Goal: Information Seeking & Learning: Learn about a topic

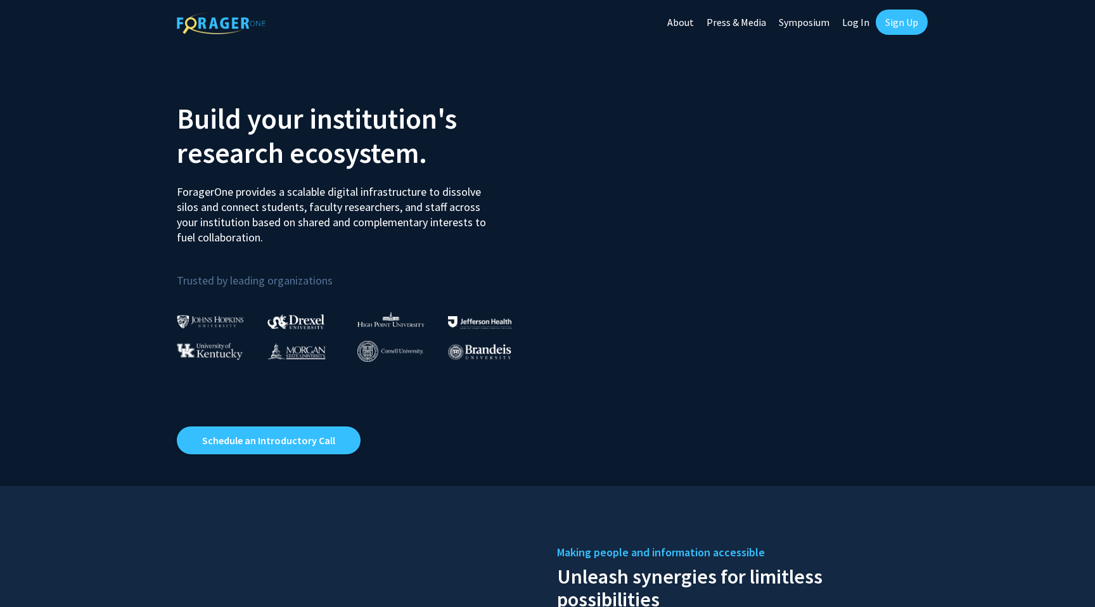
click at [849, 26] on link "Log In" at bounding box center [856, 22] width 40 height 44
select select
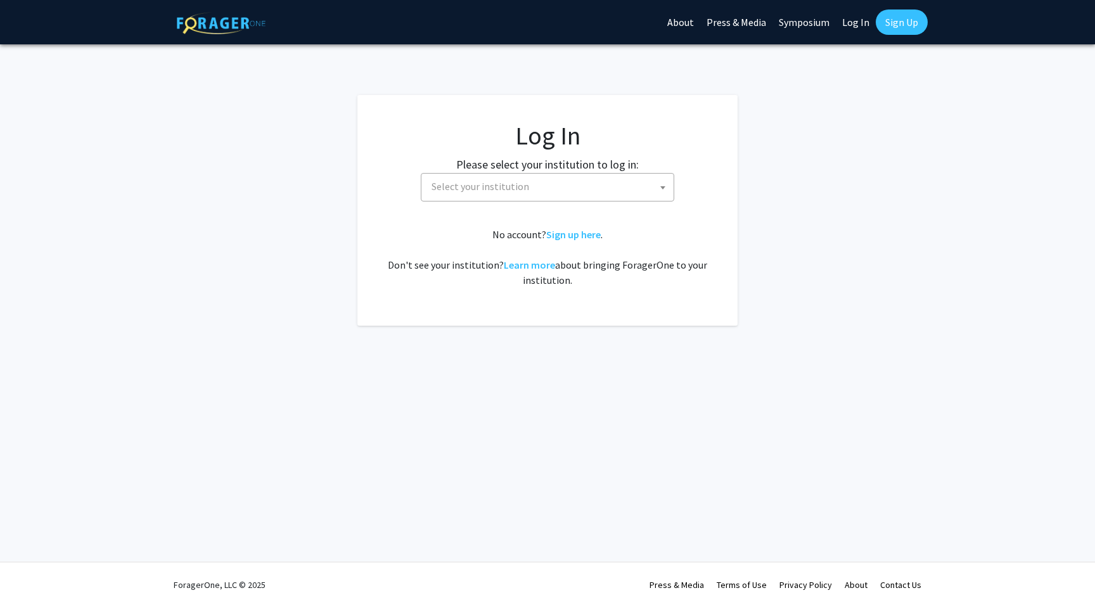
click at [598, 190] on span "Select your institution" at bounding box center [550, 187] width 247 height 26
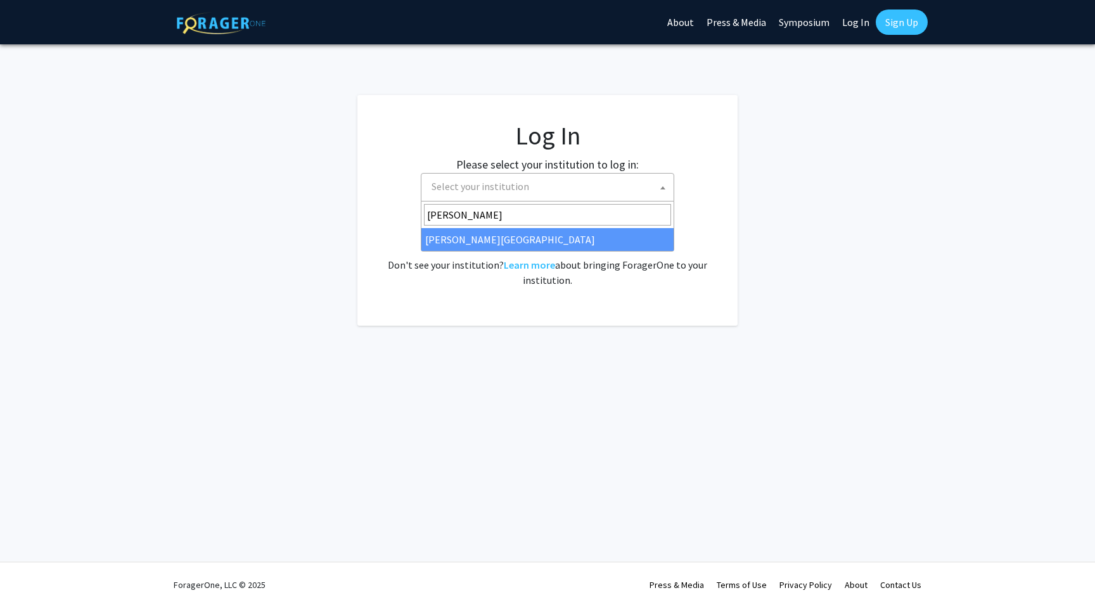
type input "thomas j"
select select "24"
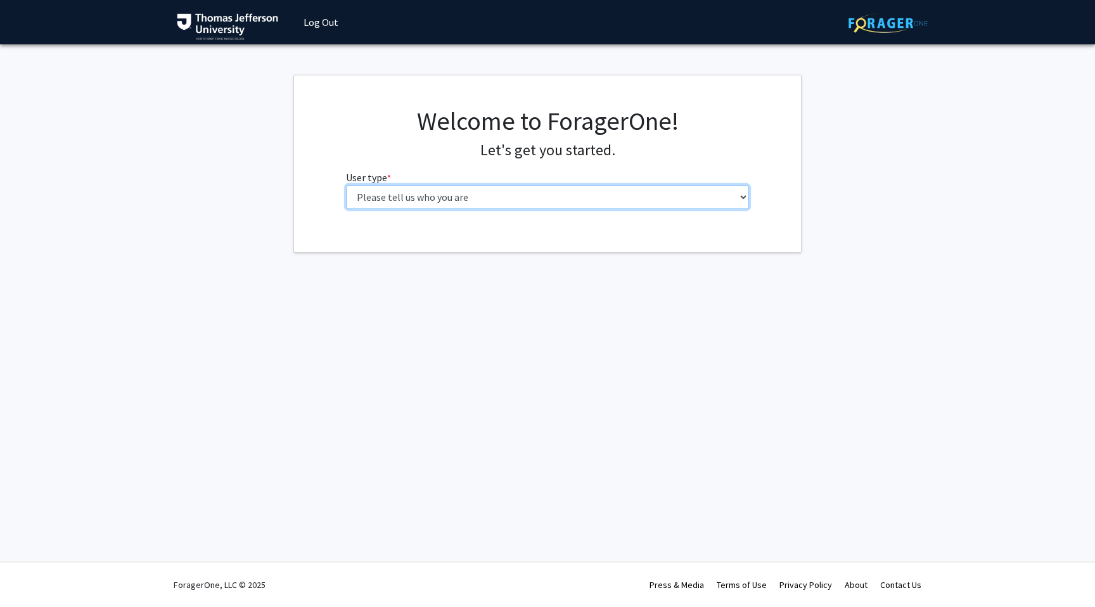
click at [530, 200] on select "Please tell us who you are Undergraduate Student Master's Student Doctoral Cand…" at bounding box center [548, 197] width 404 height 24
select select "3: doc"
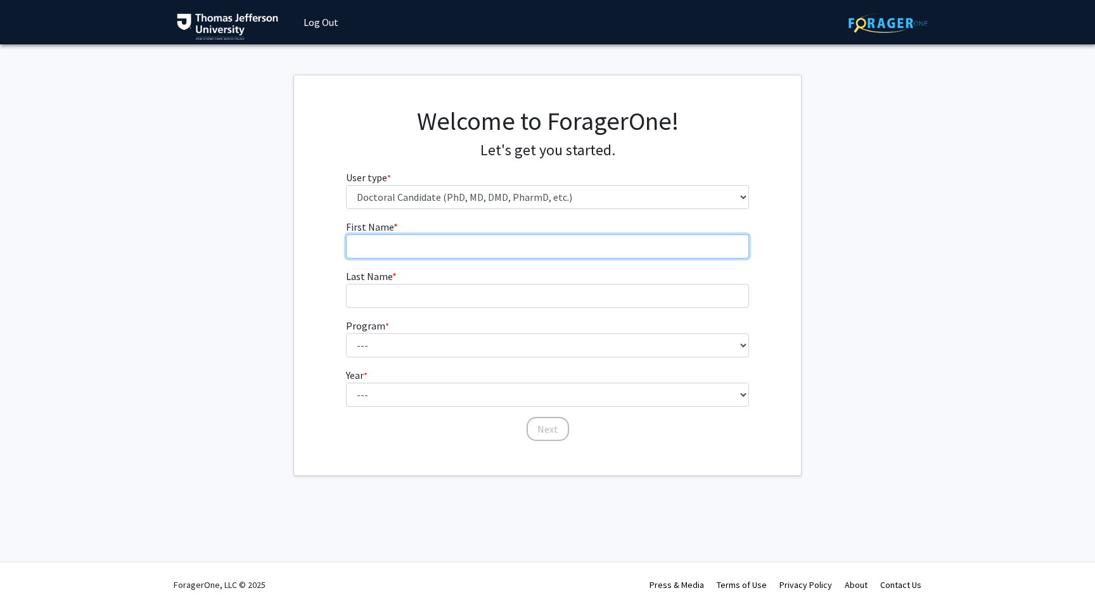
click at [466, 250] on input "First Name * required" at bounding box center [548, 247] width 404 height 24
type input "Joria"
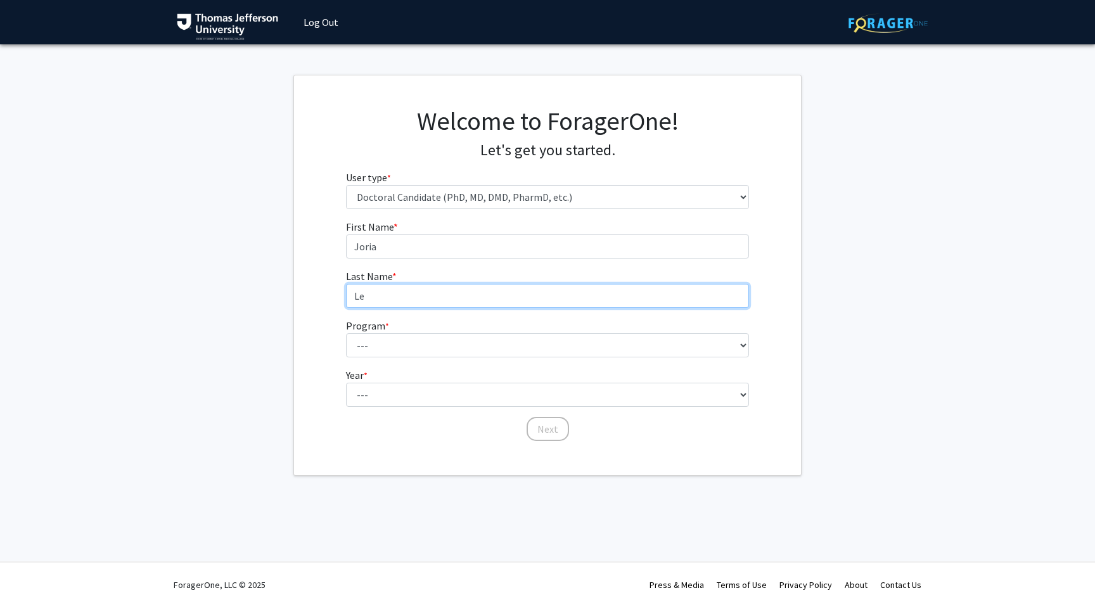
type input "Le"
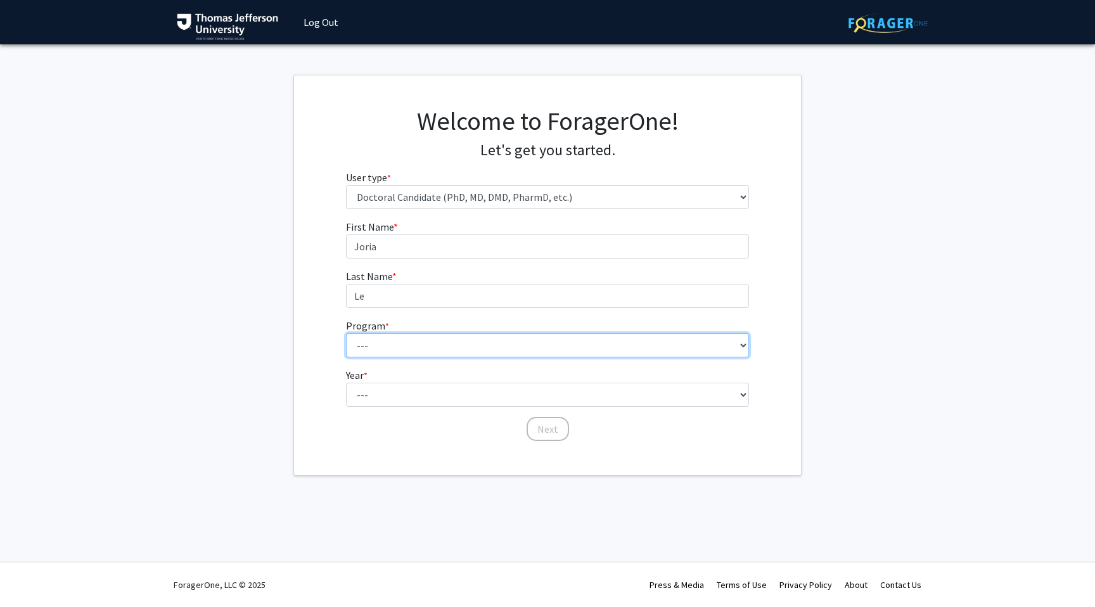
click at [484, 352] on select "--- Accelerated 3+3 BS in Health Sciences/Doctor of [MEDICAL_DATA] Accelerated …" at bounding box center [548, 345] width 404 height 24
select select "35: 815"
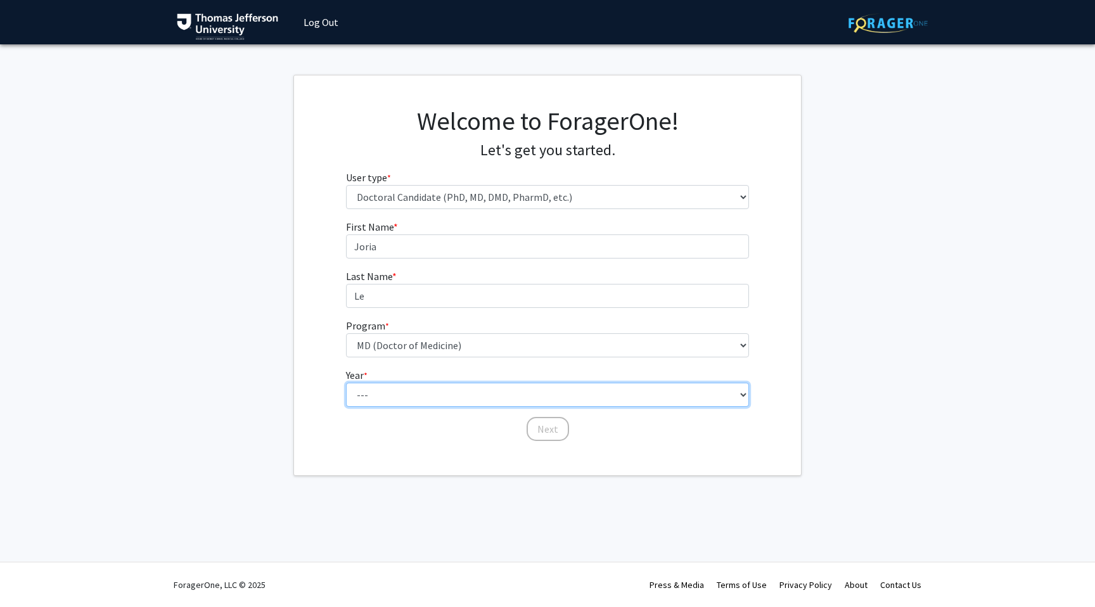
click at [421, 402] on select "--- First Year Second Year Third Year Fourth Year Fifth Year Sixth Year Seventh…" at bounding box center [548, 395] width 404 height 24
select select "1: first_year"
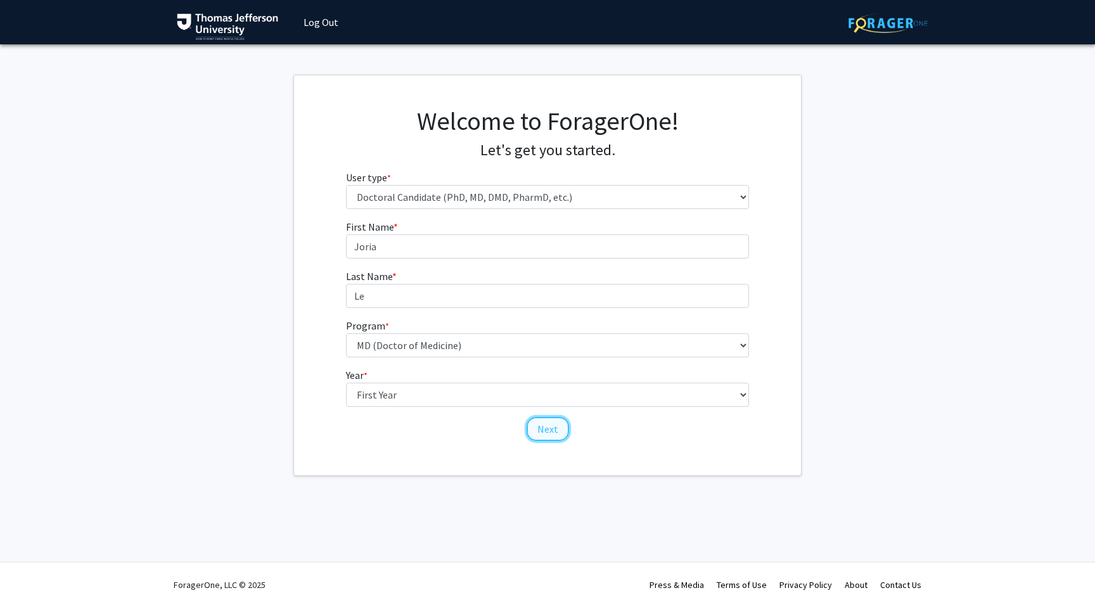
click at [551, 421] on button "Next" at bounding box center [548, 429] width 42 height 24
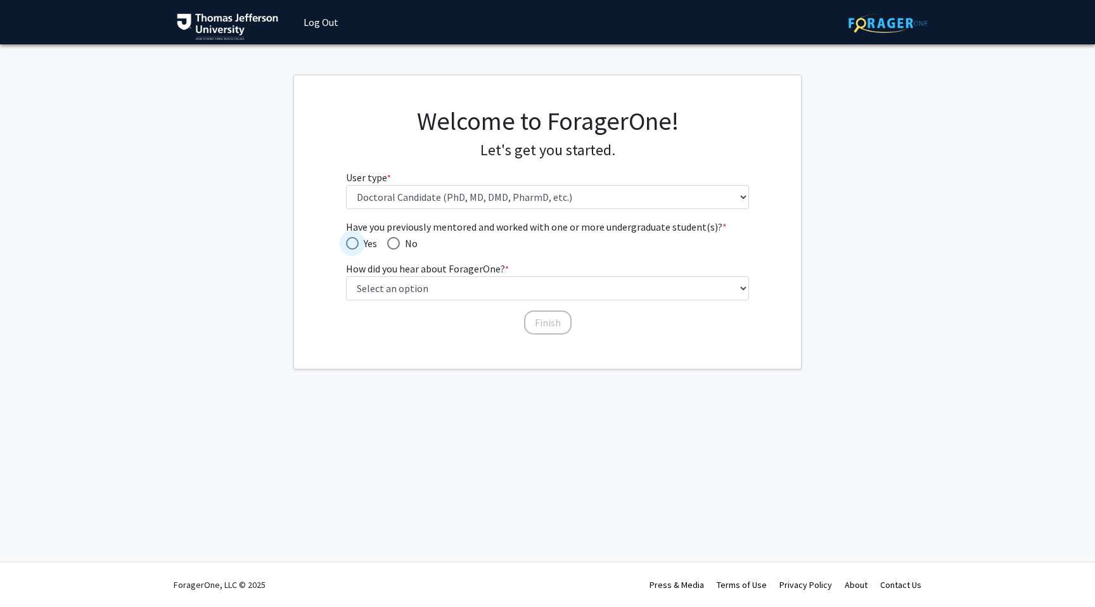
click at [357, 241] on span "Have you previously mentored and worked with one or more undergraduate student(…" at bounding box center [352, 243] width 13 height 13
click at [357, 241] on input "Yes" at bounding box center [352, 243] width 13 height 13
radio input "true"
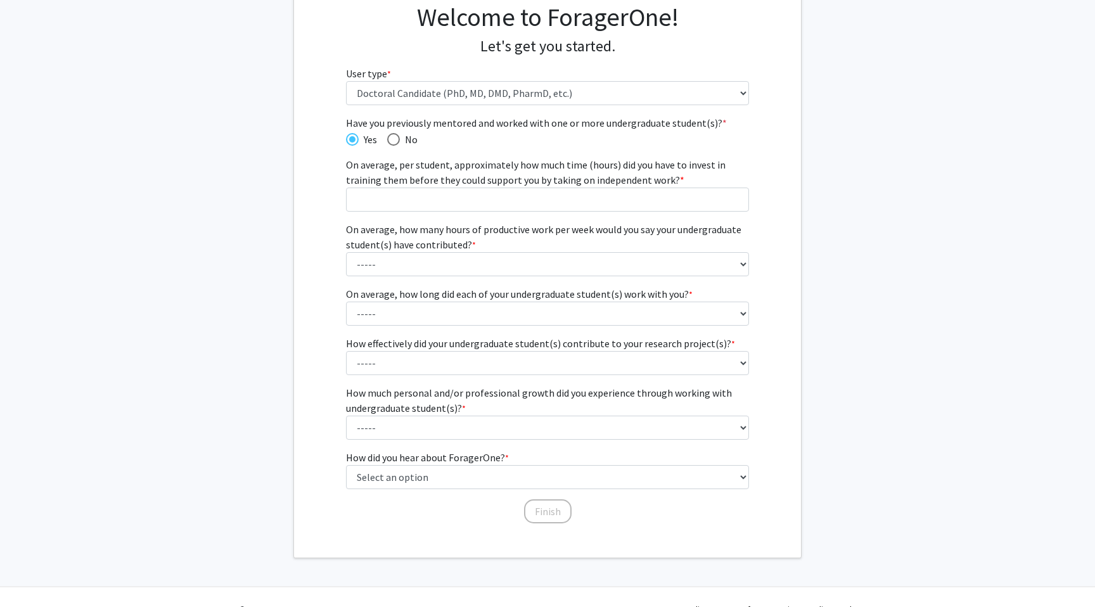
scroll to position [128, 0]
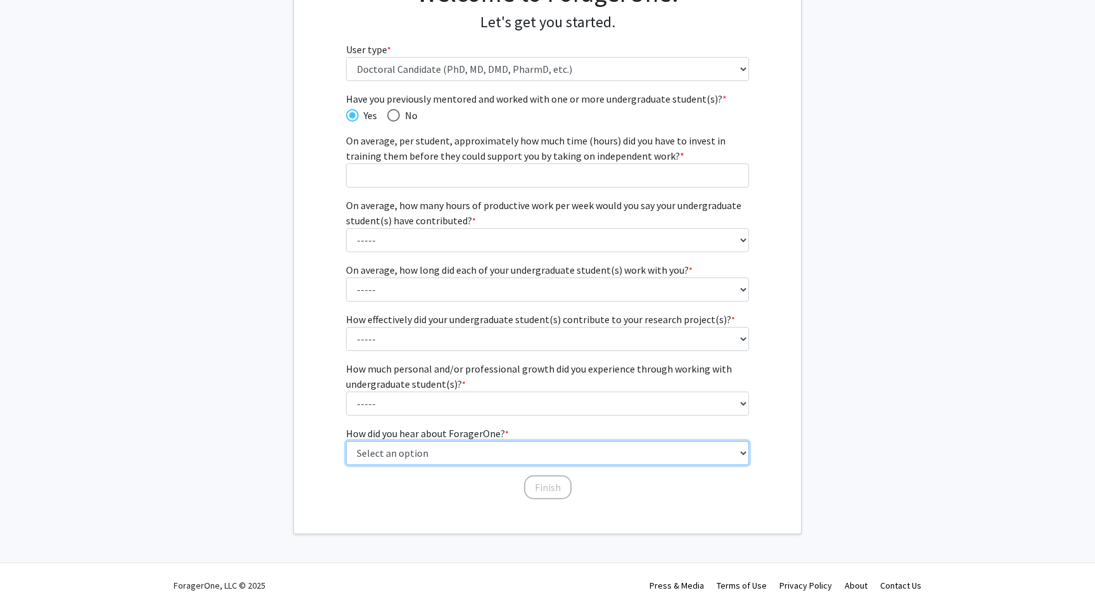
click at [488, 455] on select "Select an option Peer/student recommendation Faculty/staff recommendation Unive…" at bounding box center [548, 453] width 404 height 24
select select "2: faculty_recommendation"
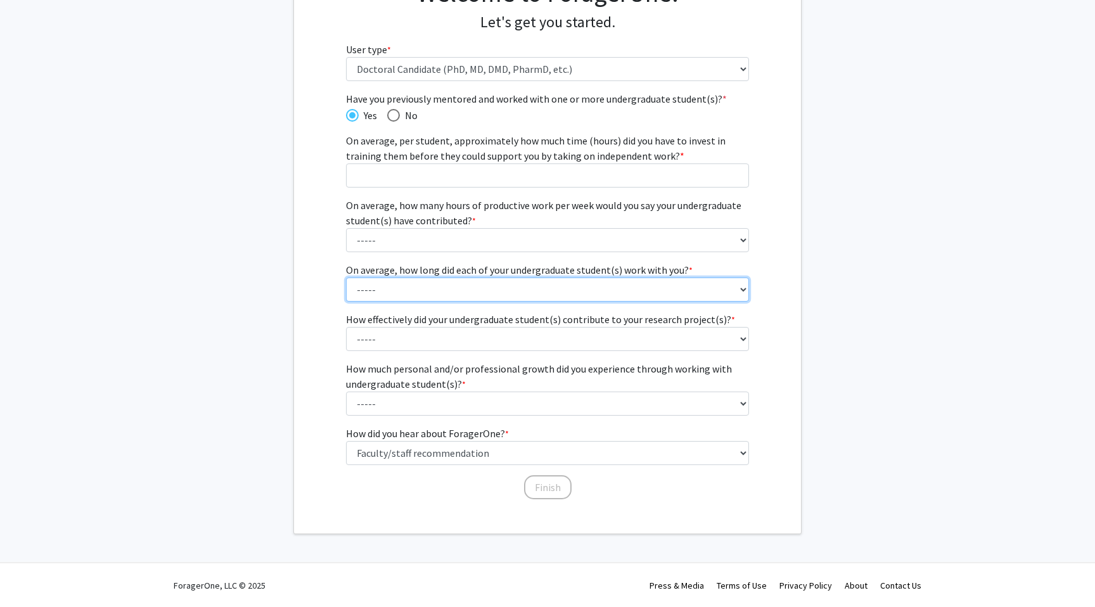
click at [581, 292] on select "----- 1 - 3 months 3 - 6 months 6 months - 1 year 1 - 2 years 2 - 3 years 3 - 4…" at bounding box center [548, 290] width 404 height 24
select select "4: 1 - 2 years"
click at [558, 294] on select "----- 1 - 3 months 3 - 6 months 6 months - 1 year 1 - 2 years 2 - 3 years 3 - 4…" at bounding box center [548, 290] width 404 height 24
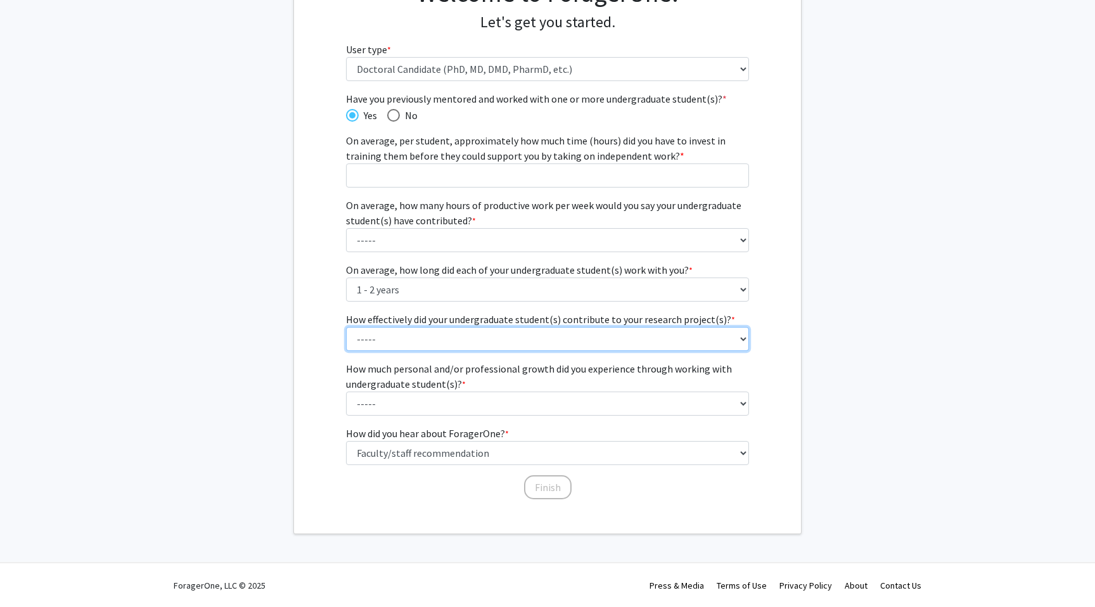
click at [527, 340] on select "----- 1 (Minimally) 2 3 (Moderately) 4 5 (Significantly)" at bounding box center [548, 339] width 404 height 24
click at [517, 342] on select "----- 1 (Minimally) 2 3 (Moderately) 4 5 (Significantly)" at bounding box center [548, 339] width 404 height 24
select select "2: 2"
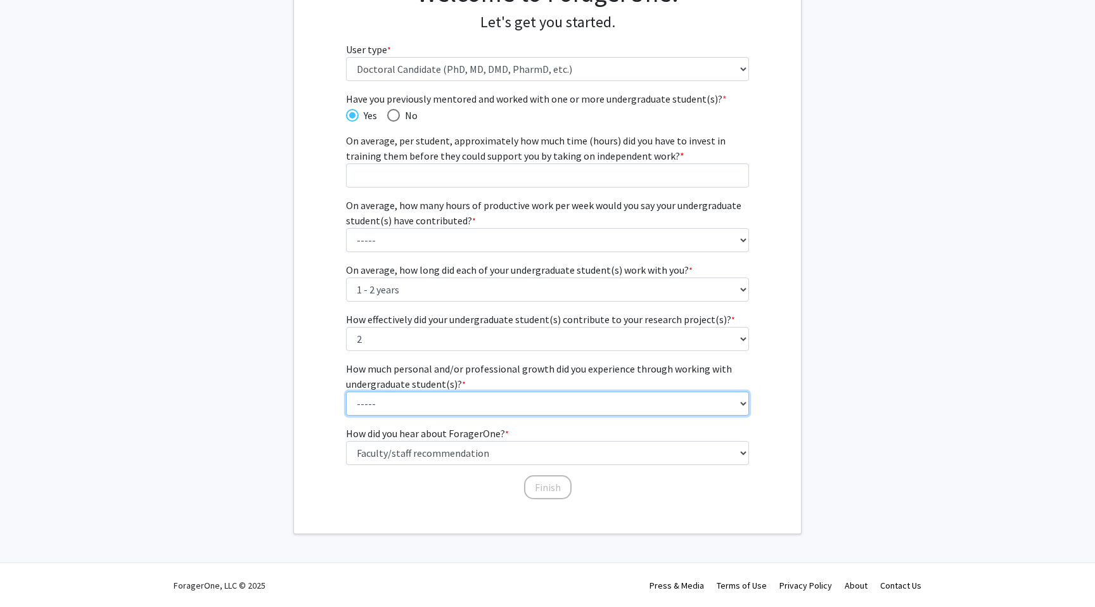
click at [500, 409] on select "----- 1 (Minimal) 2 3 (Moderate) 4 5 (Significant)" at bounding box center [548, 404] width 404 height 24
select select "5: 5"
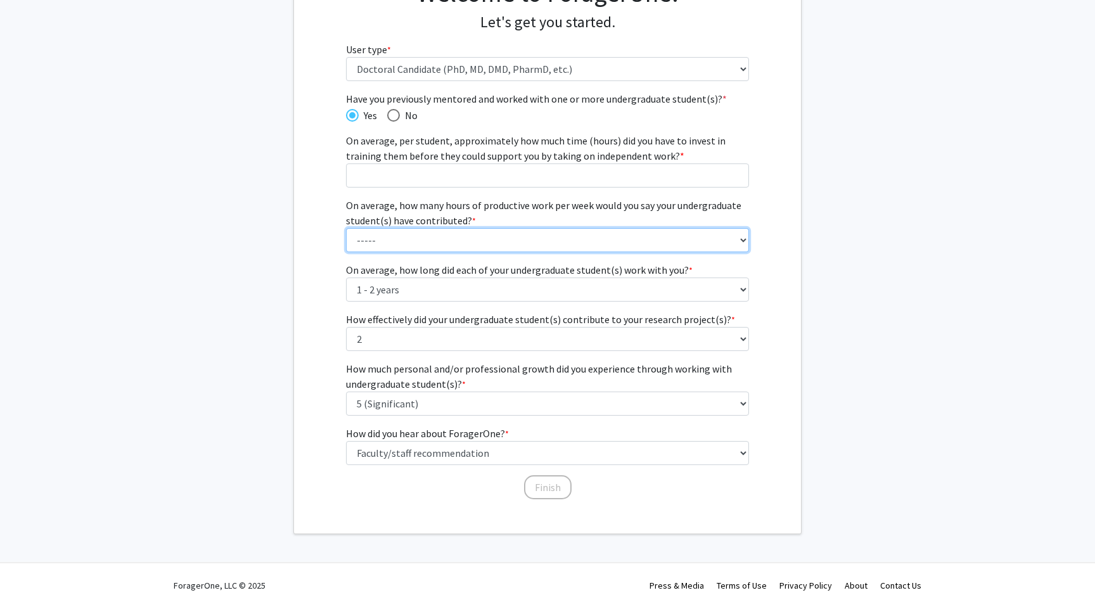
click at [602, 243] on select "----- 1 - 5 hours 6 - 10 hours 11 - 15 hours 16 - 20 hours 21 - 30 hours 31 - 4…" at bounding box center [548, 240] width 404 height 24
select select "1: 1 - 5 hours"
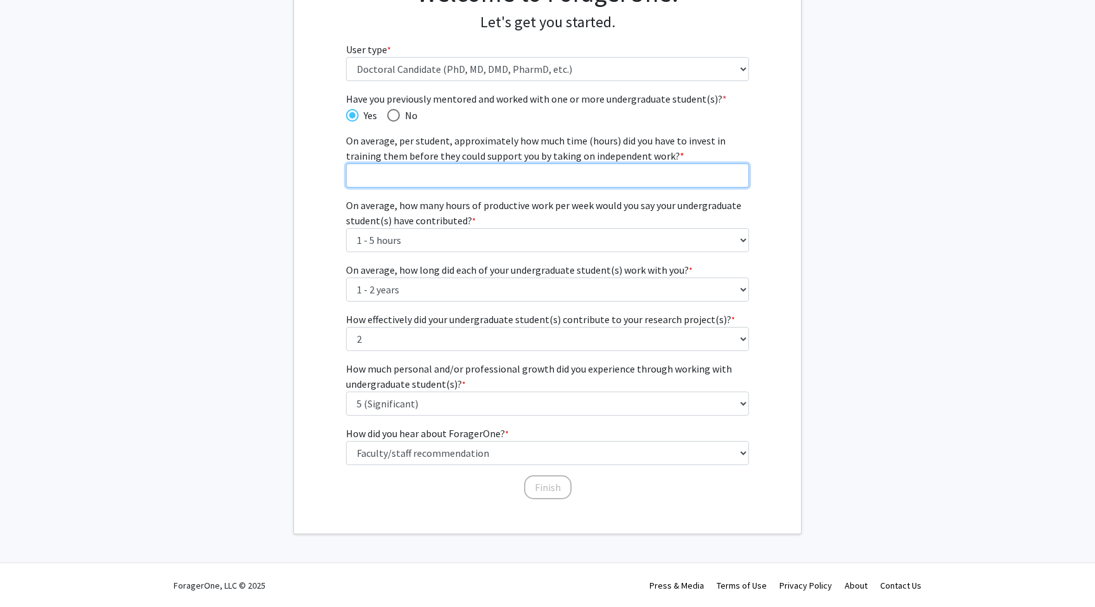
click at [617, 181] on input "On average, per student, approximately how much time (hours) did you have to in…" at bounding box center [548, 176] width 404 height 24
click at [737, 173] on input "1" at bounding box center [548, 176] width 404 height 24
click at [737, 173] on input "2" at bounding box center [548, 176] width 404 height 24
click at [737, 173] on input "3" at bounding box center [548, 176] width 404 height 24
click at [737, 173] on input "4" at bounding box center [548, 176] width 404 height 24
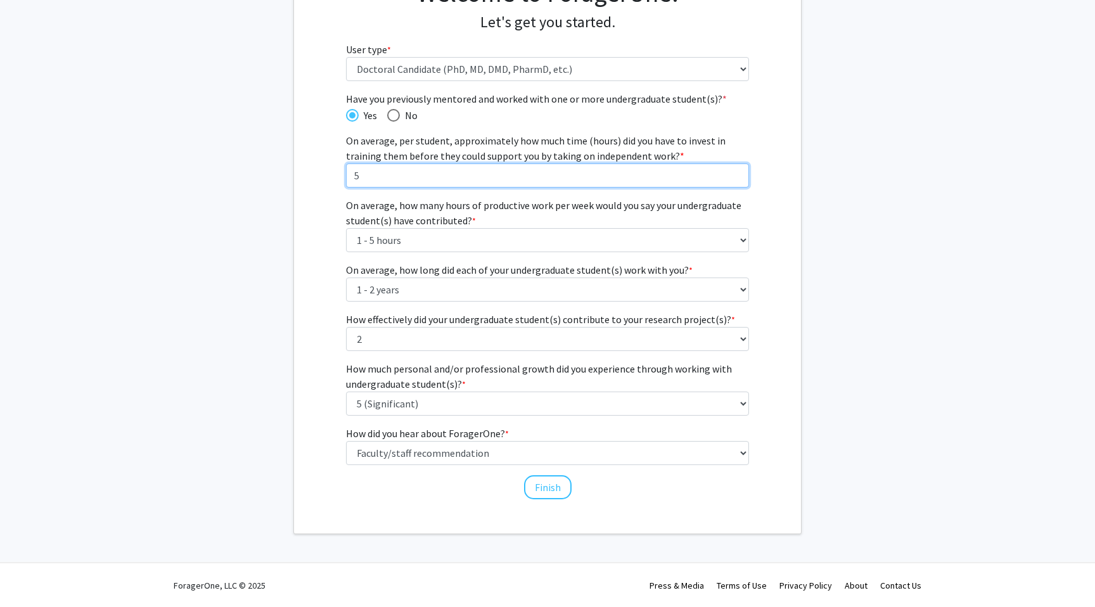
click at [737, 173] on input "5" at bounding box center [548, 176] width 404 height 24
click at [737, 173] on input "6" at bounding box center [548, 176] width 404 height 24
click at [737, 173] on input "7" at bounding box center [548, 176] width 404 height 24
type input "8"
click at [737, 173] on input "8" at bounding box center [548, 176] width 404 height 24
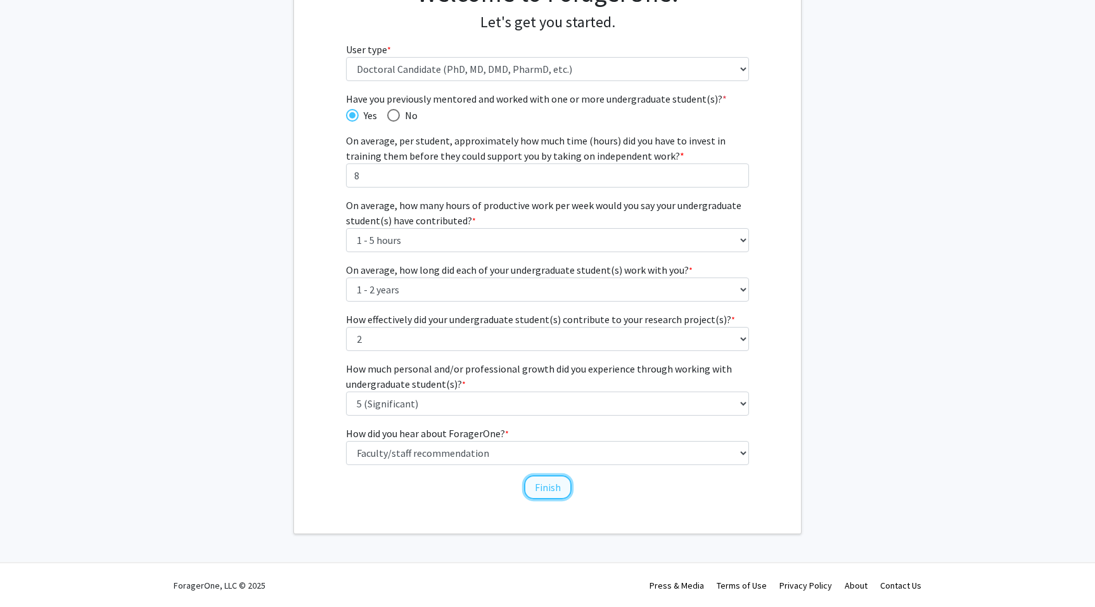
click at [552, 486] on button "Finish" at bounding box center [548, 487] width 48 height 24
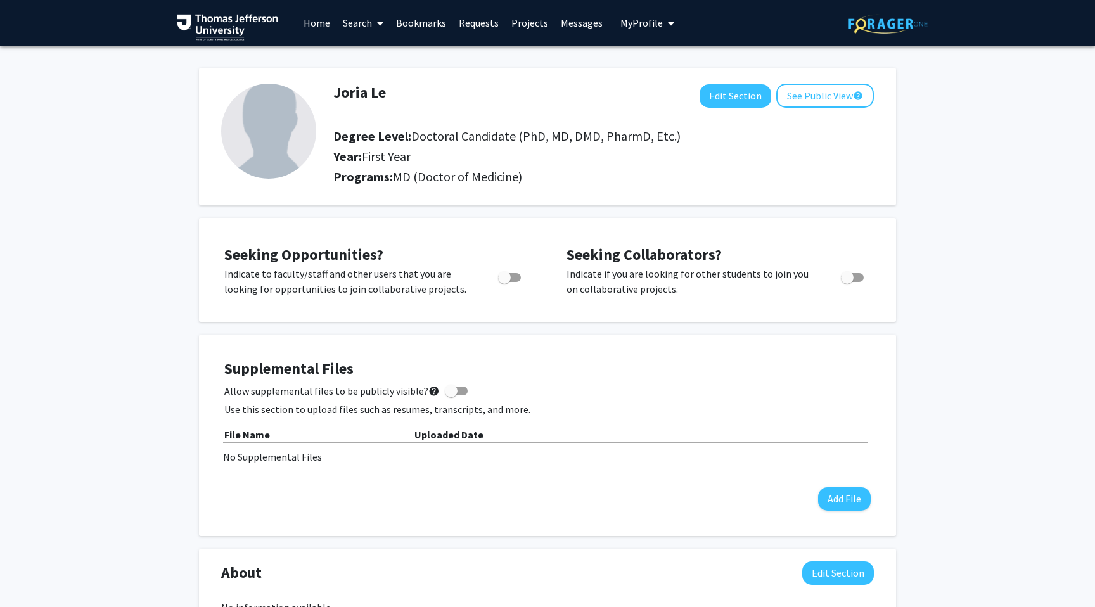
click at [532, 21] on link "Projects" at bounding box center [529, 23] width 49 height 44
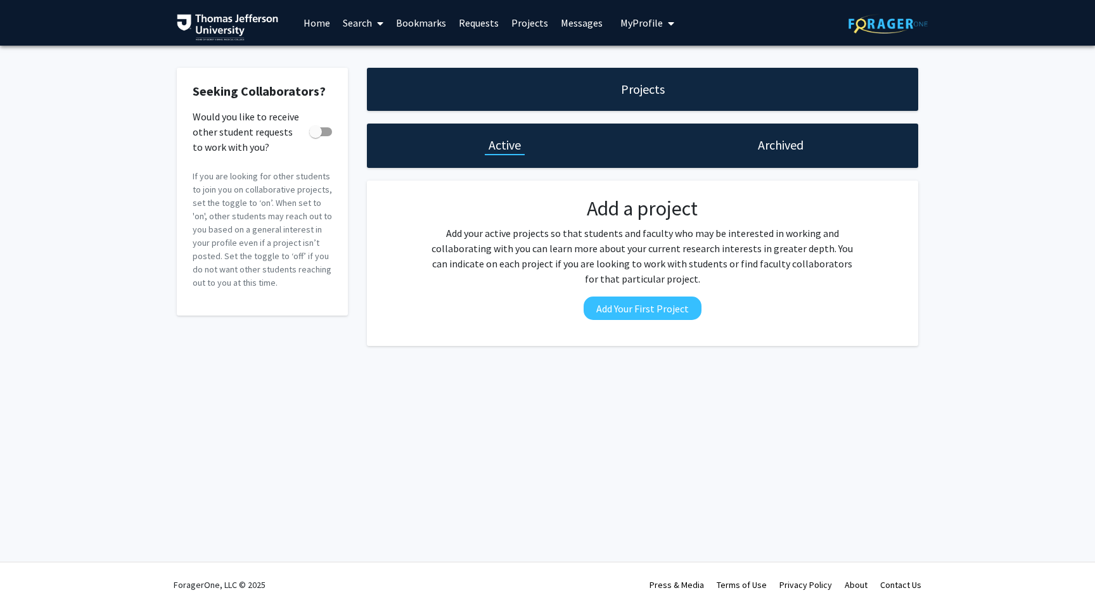
click at [360, 18] on link "Search" at bounding box center [363, 23] width 53 height 44
click at [367, 54] on span "Faculty/Staff" at bounding box center [383, 58] width 93 height 25
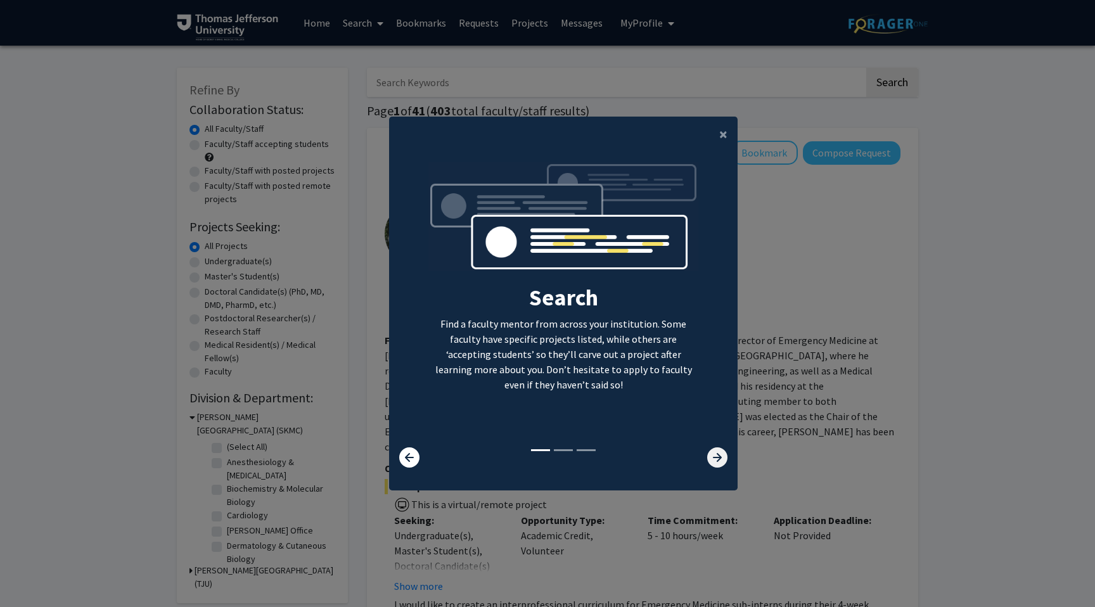
click at [712, 461] on icon at bounding box center [717, 457] width 20 height 20
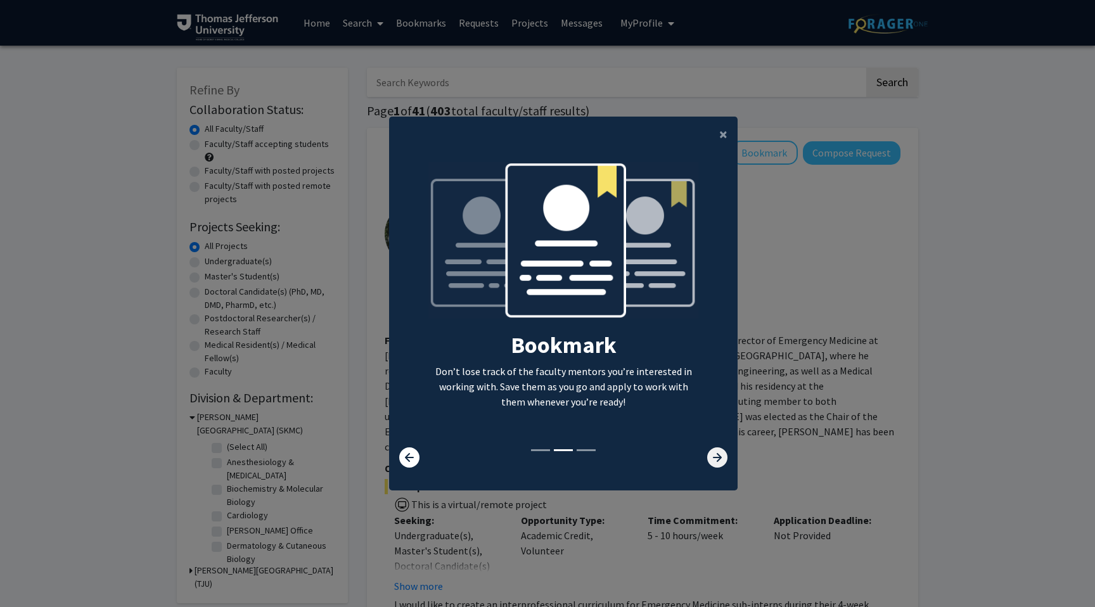
click at [712, 461] on icon at bounding box center [717, 457] width 20 height 20
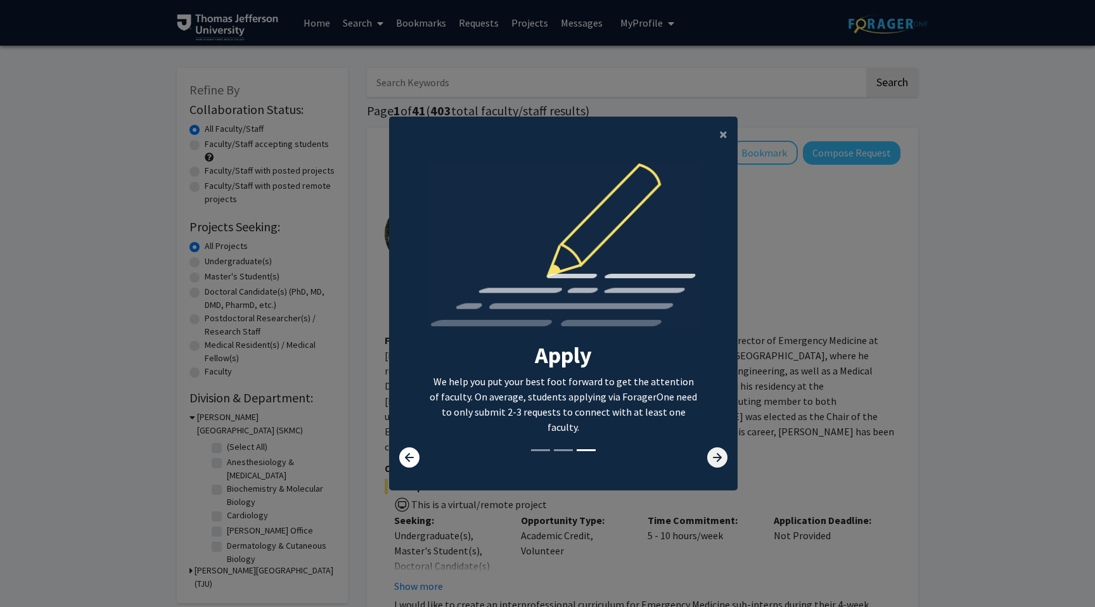
click at [712, 461] on icon at bounding box center [717, 457] width 20 height 20
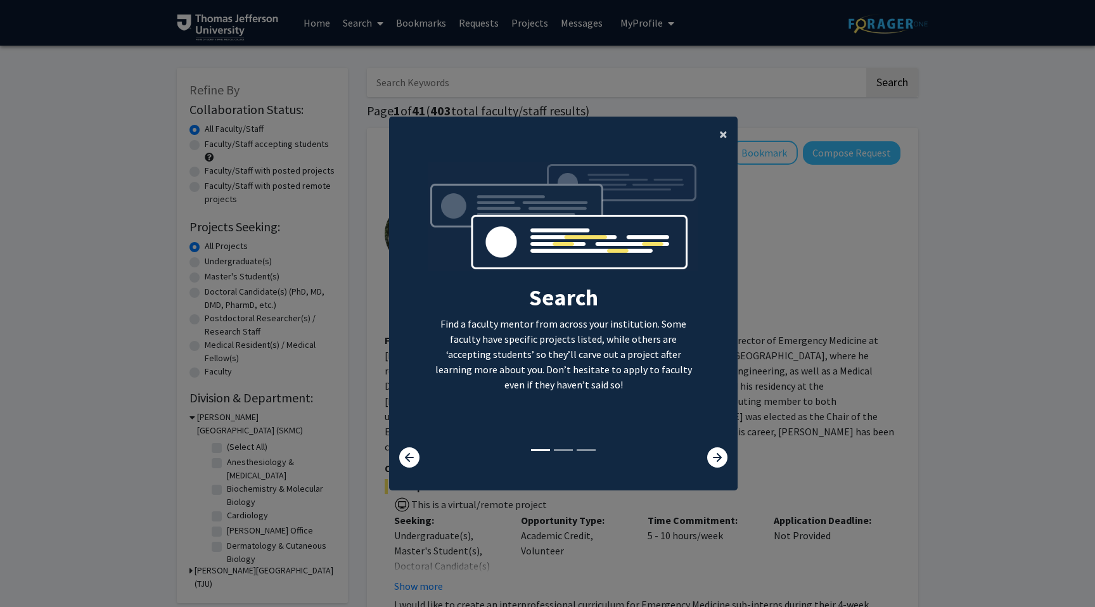
click at [721, 138] on span "×" at bounding box center [723, 134] width 8 height 20
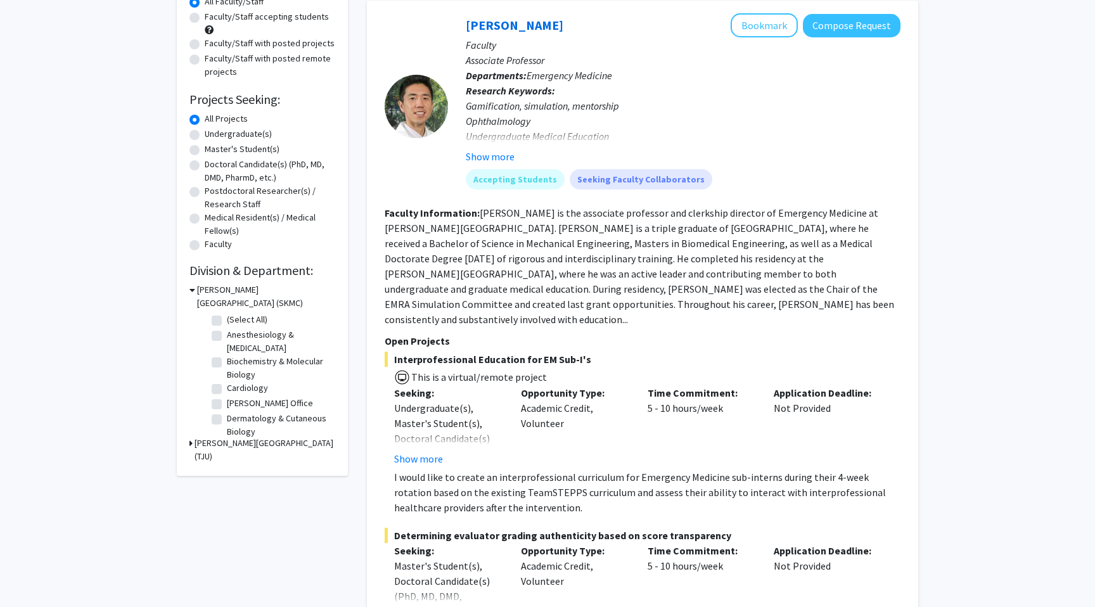
scroll to position [121, 0]
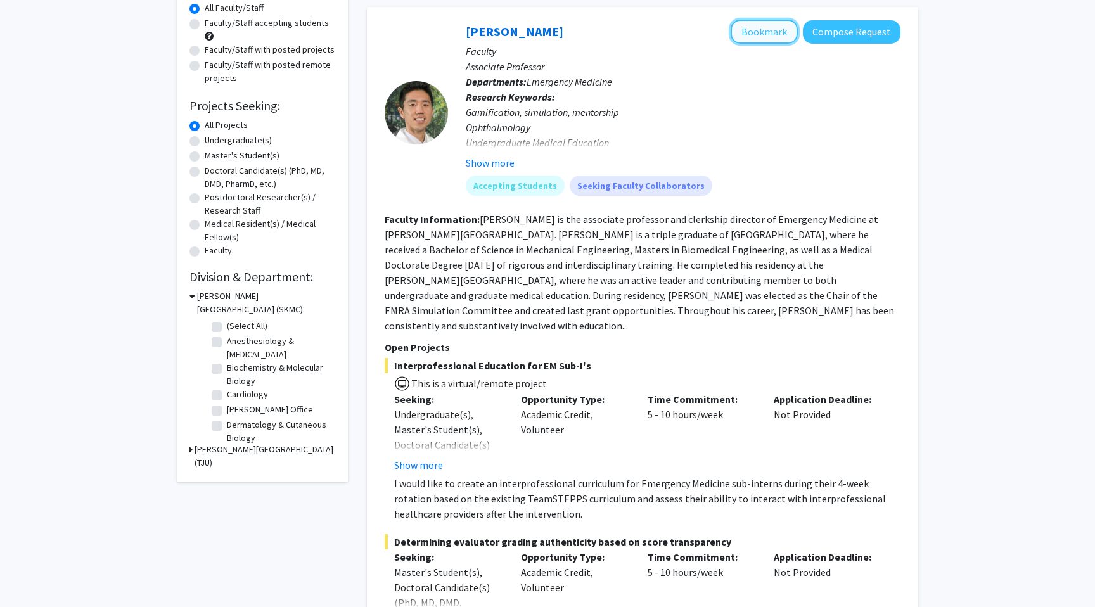
click at [749, 30] on button "Bookmark" at bounding box center [764, 32] width 67 height 24
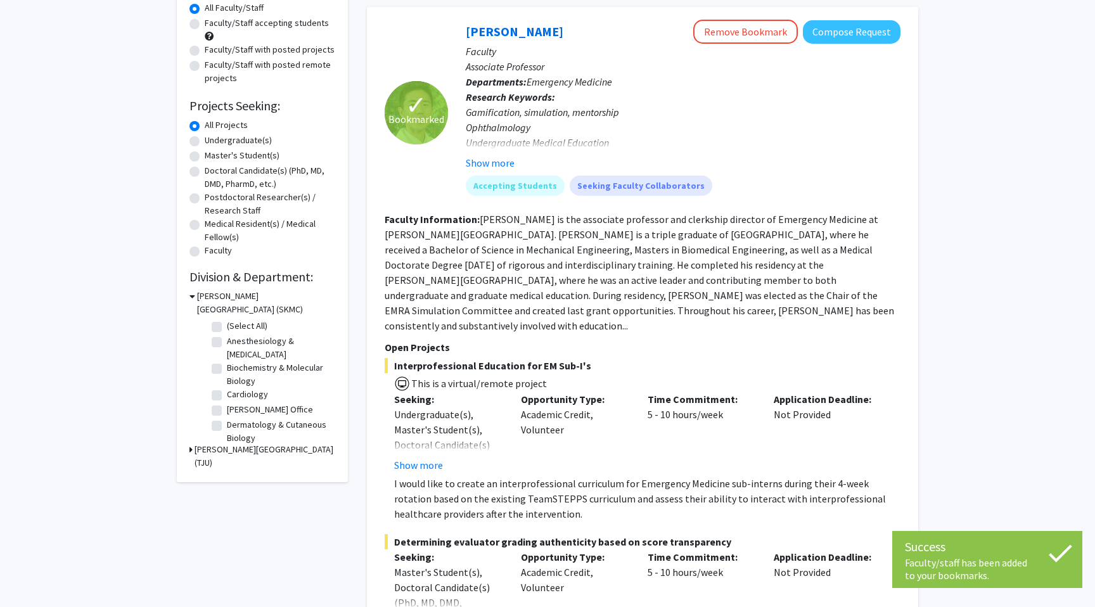
click at [205, 171] on label "Doctoral Candidate(s) (PhD, MD, DMD, PharmD, etc.)" at bounding box center [270, 177] width 131 height 27
click at [205, 171] on input "Doctoral Candidate(s) (PhD, MD, DMD, PharmD, etc.)" at bounding box center [209, 168] width 8 height 8
radio input "true"
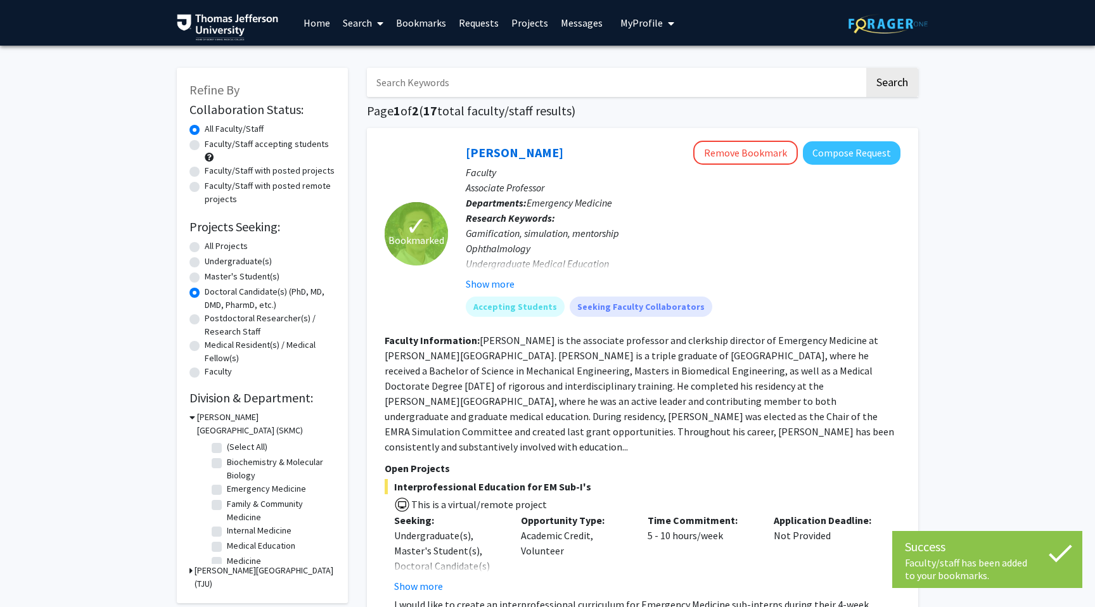
click at [205, 147] on label "Faculty/Staff accepting students" at bounding box center [267, 144] width 124 height 13
click at [205, 146] on input "Faculty/Staff accepting students" at bounding box center [209, 142] width 8 height 8
radio input "true"
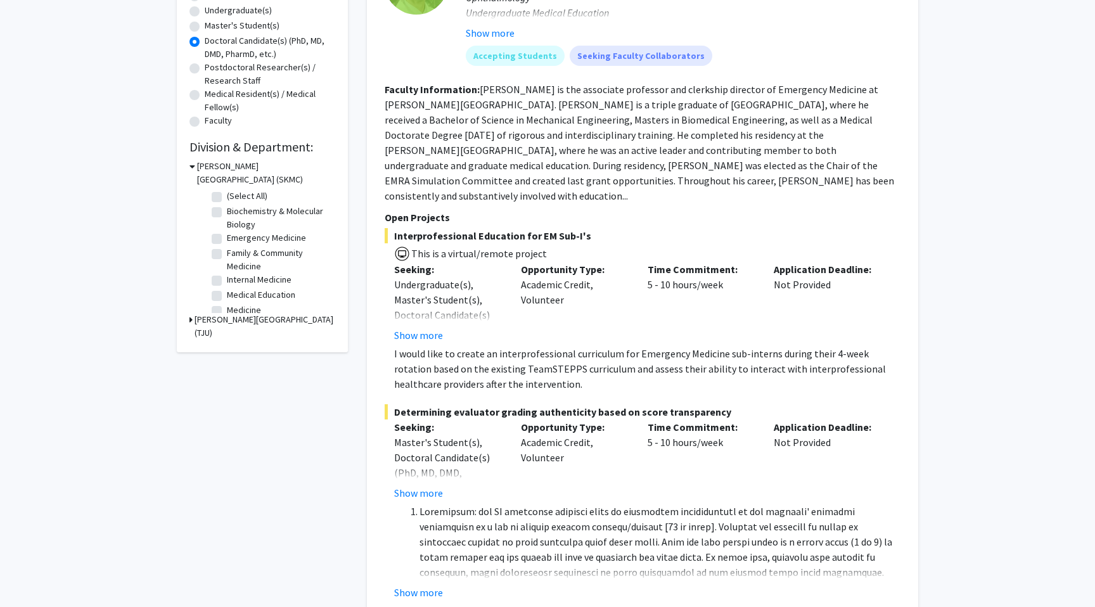
scroll to position [252, 0]
click at [227, 307] on label "Medicine" at bounding box center [244, 309] width 34 height 13
click at [227, 307] on input "Medicine" at bounding box center [231, 307] width 8 height 8
checkbox input "true"
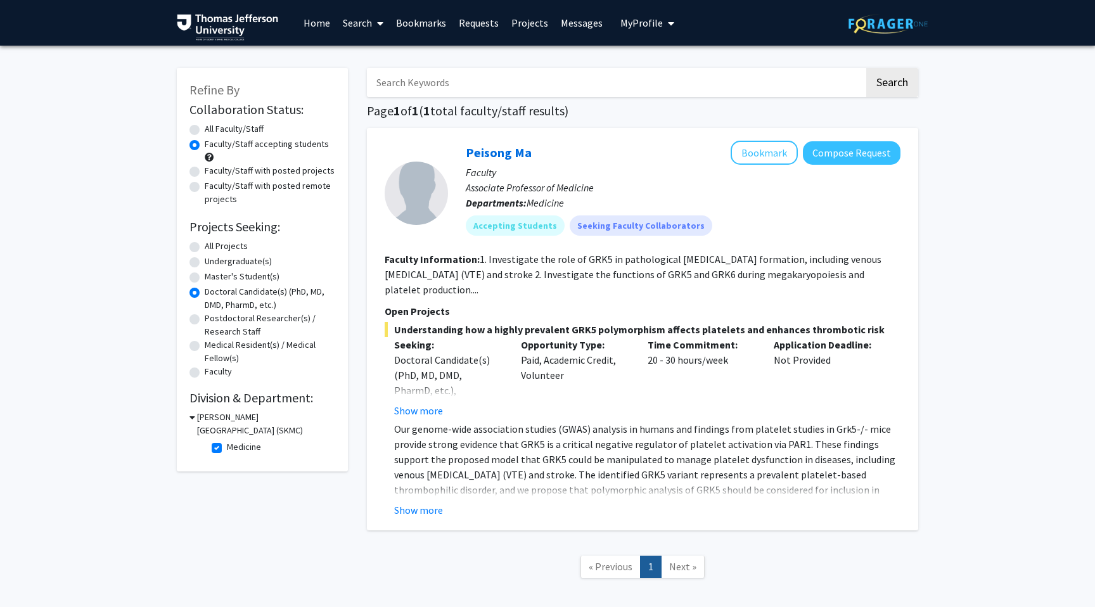
click at [227, 447] on label "Medicine" at bounding box center [244, 446] width 34 height 13
click at [227, 447] on input "Medicine" at bounding box center [231, 444] width 8 height 8
checkbox input "false"
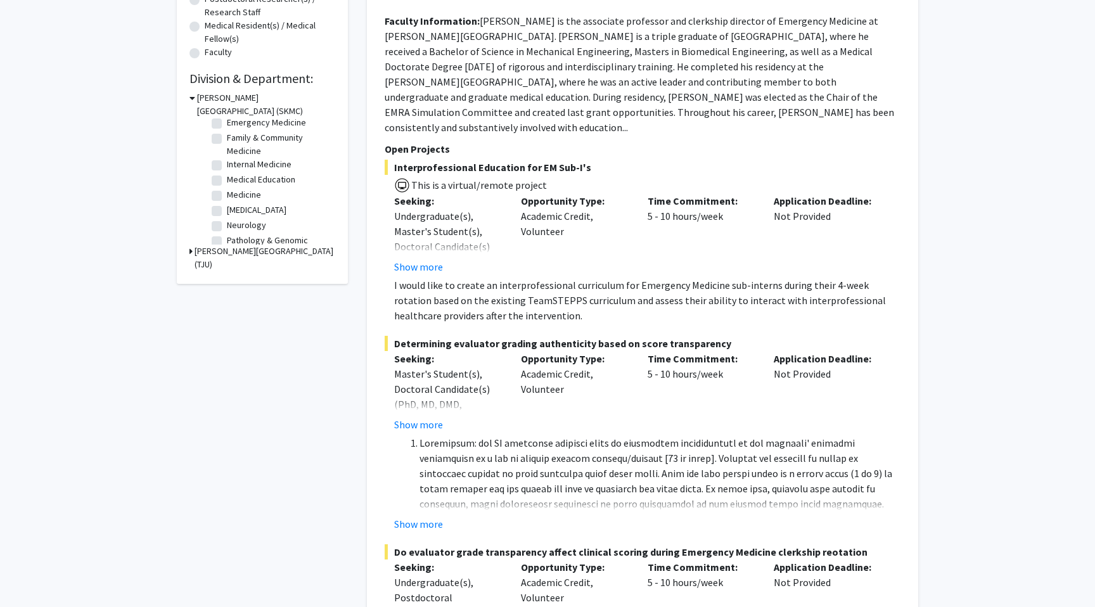
scroll to position [46, 0]
click at [227, 169] on label "Internal Medicine" at bounding box center [259, 165] width 65 height 13
click at [227, 167] on input "Internal Medicine" at bounding box center [231, 163] width 8 height 8
checkbox input "true"
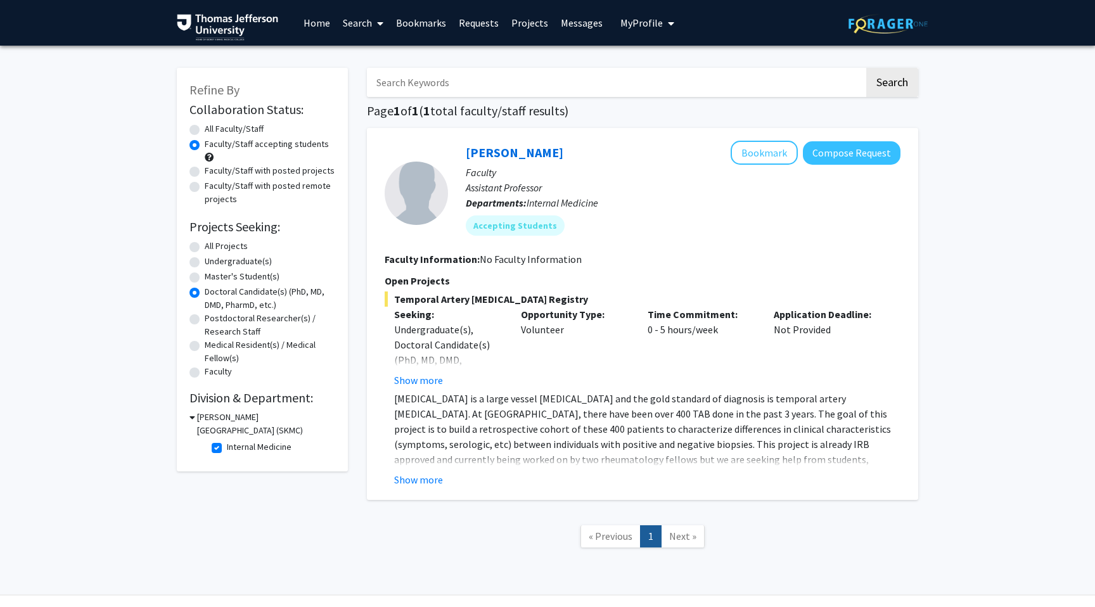
scroll to position [33, 0]
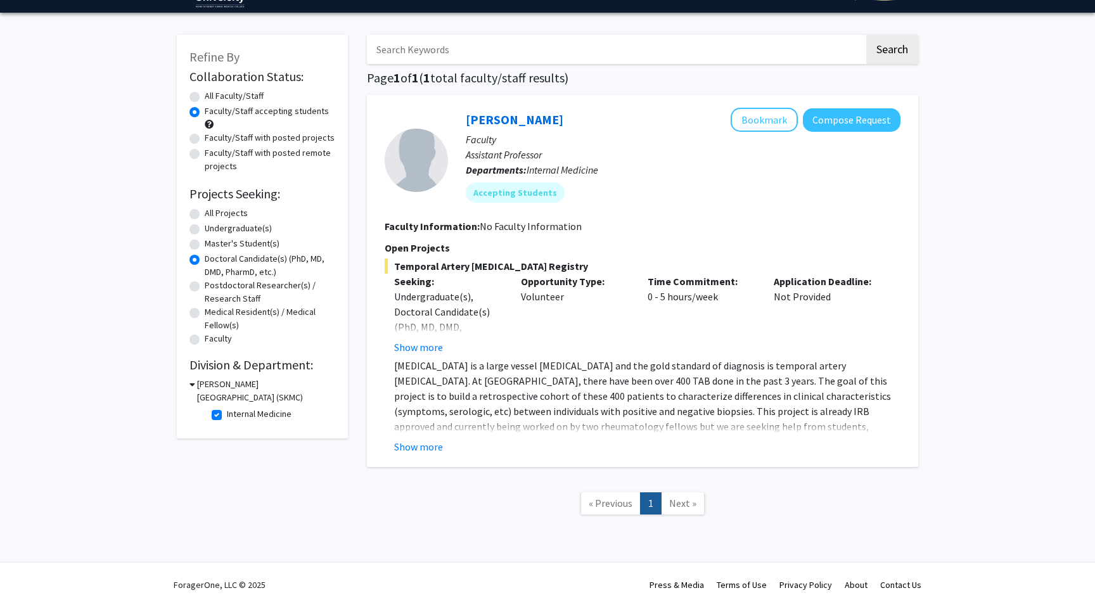
click at [227, 410] on label "Internal Medicine" at bounding box center [259, 414] width 65 height 13
click at [227, 410] on input "Internal Medicine" at bounding box center [231, 412] width 8 height 8
checkbox input "false"
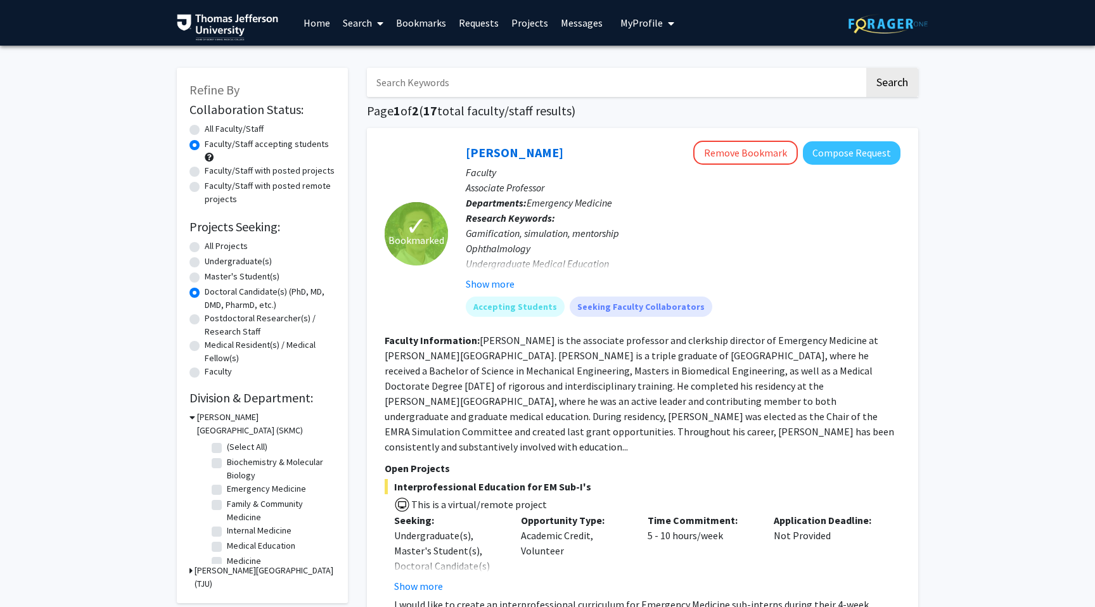
scroll to position [60, 0]
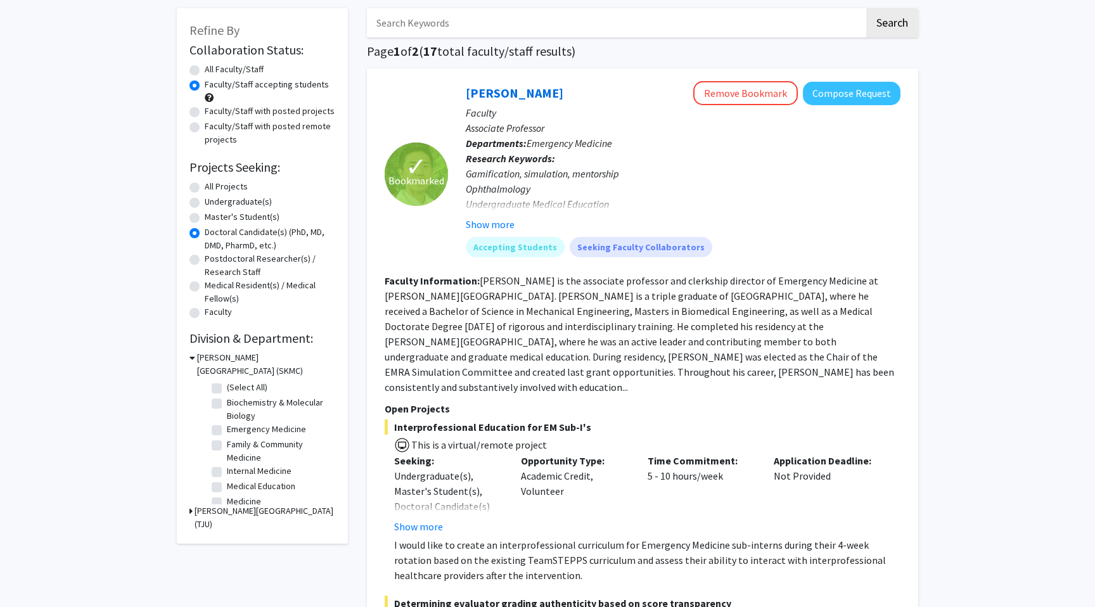
click at [227, 429] on label "Emergency Medicine" at bounding box center [266, 429] width 79 height 13
click at [227, 429] on input "Emergency Medicine" at bounding box center [231, 427] width 8 height 8
checkbox input "true"
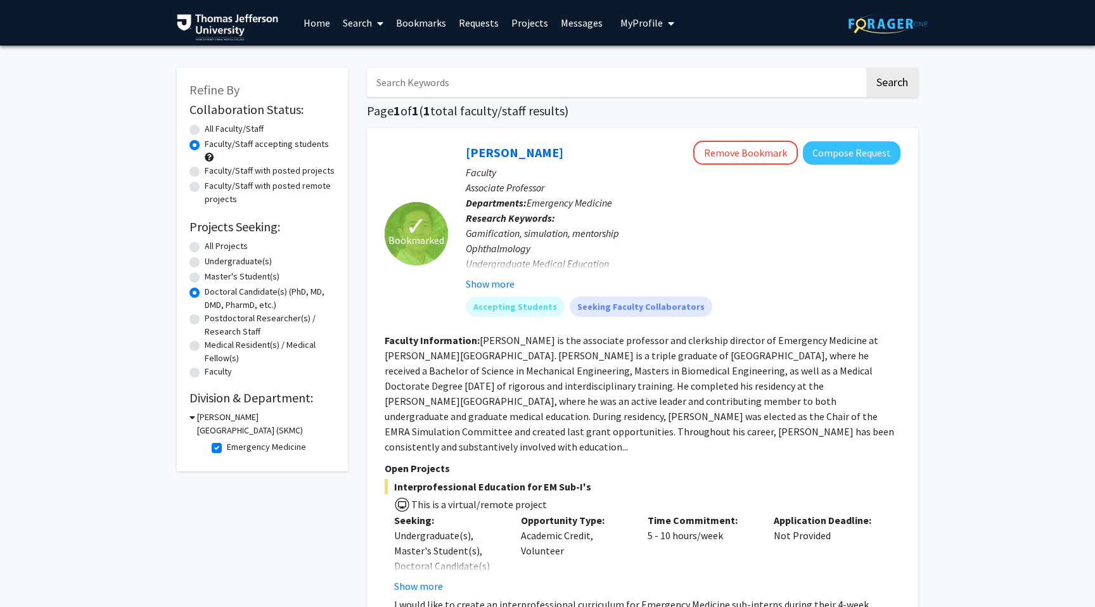
click at [227, 446] on label "Emergency Medicine" at bounding box center [266, 446] width 79 height 13
click at [227, 446] on input "Emergency Medicine" at bounding box center [231, 444] width 8 height 8
checkbox input "false"
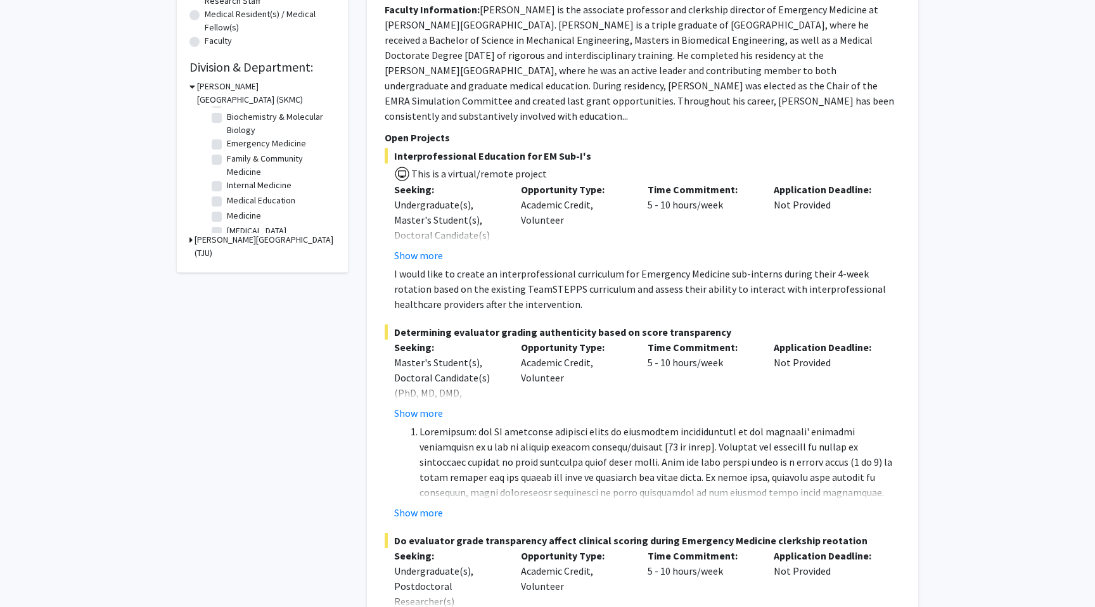
scroll to position [23, 0]
click at [227, 209] on label "Medicine" at bounding box center [244, 207] width 34 height 13
click at [227, 209] on input "Medicine" at bounding box center [231, 205] width 8 height 8
checkbox input "true"
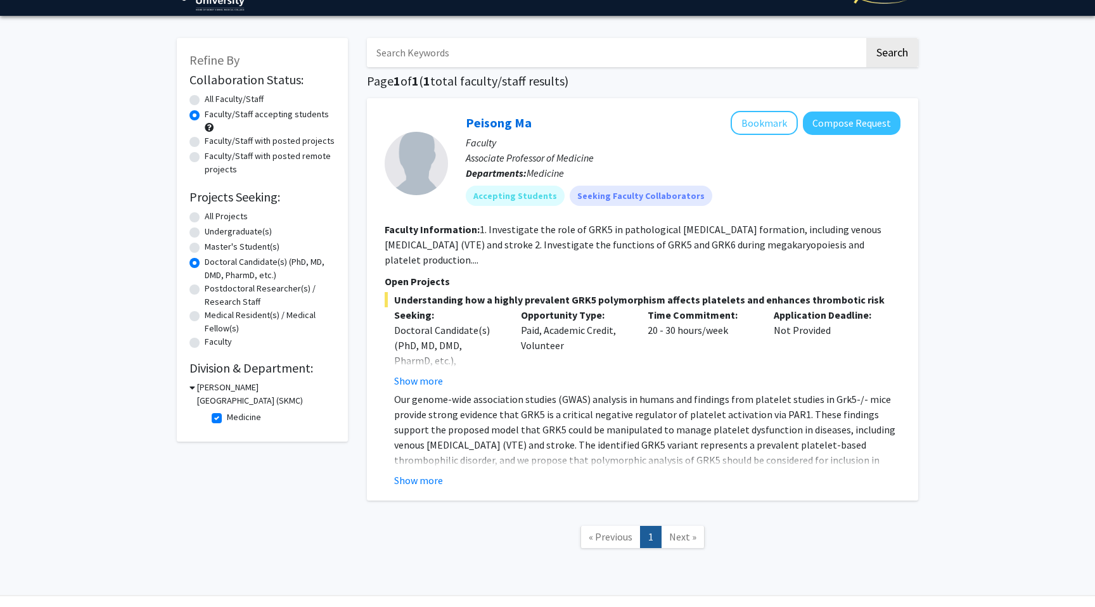
scroll to position [23, 0]
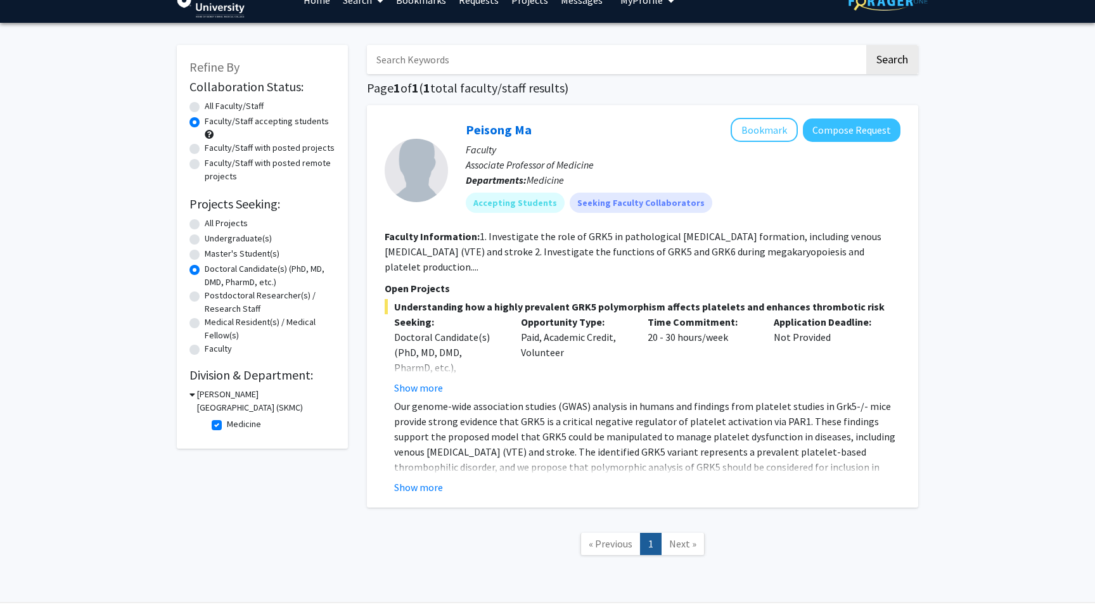
click at [227, 422] on label "Medicine" at bounding box center [244, 424] width 34 height 13
click at [227, 422] on input "Medicine" at bounding box center [231, 422] width 8 height 8
checkbox input "false"
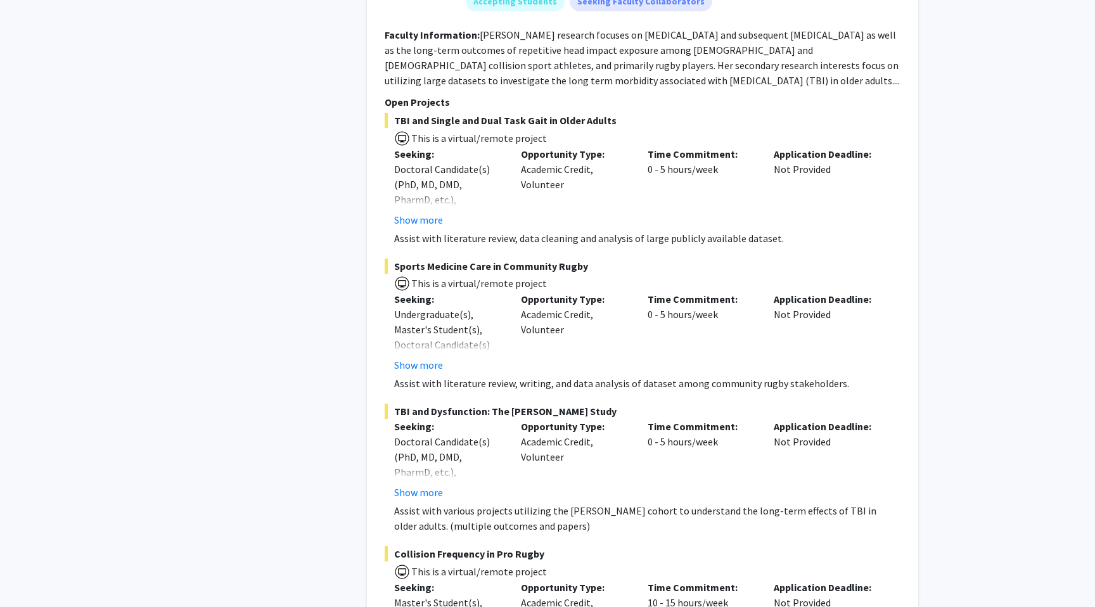
scroll to position [7476, 0]
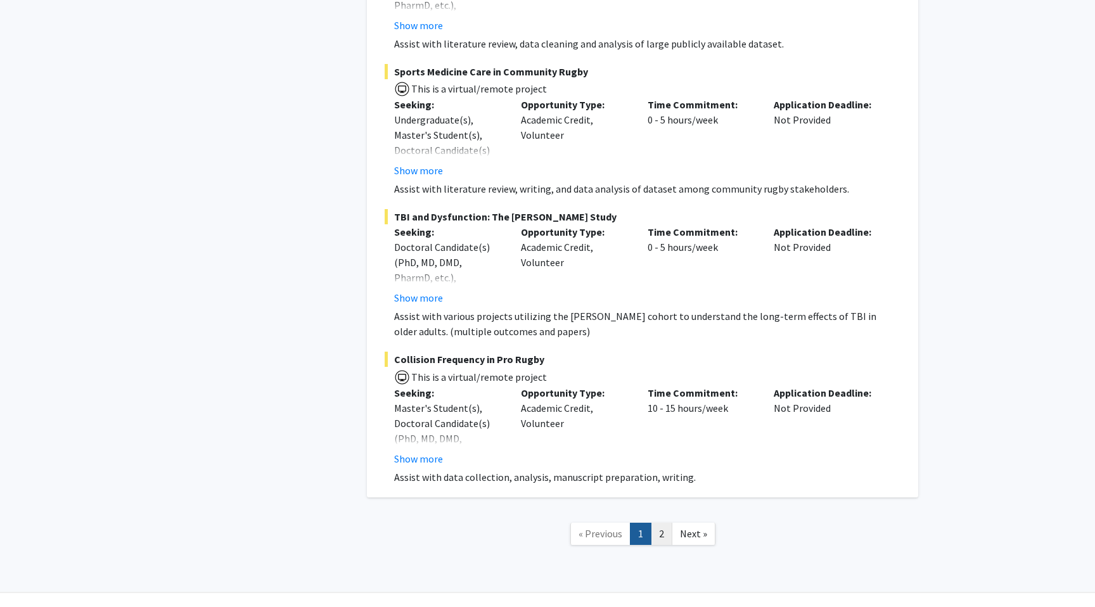
click at [659, 523] on link "2" at bounding box center [662, 534] width 22 height 22
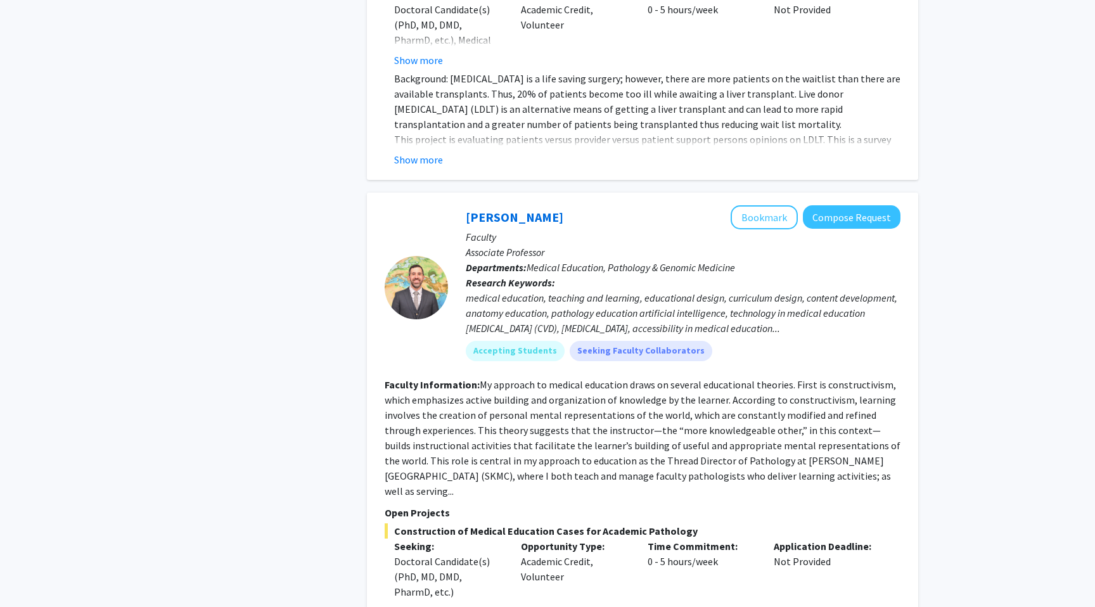
scroll to position [989, 0]
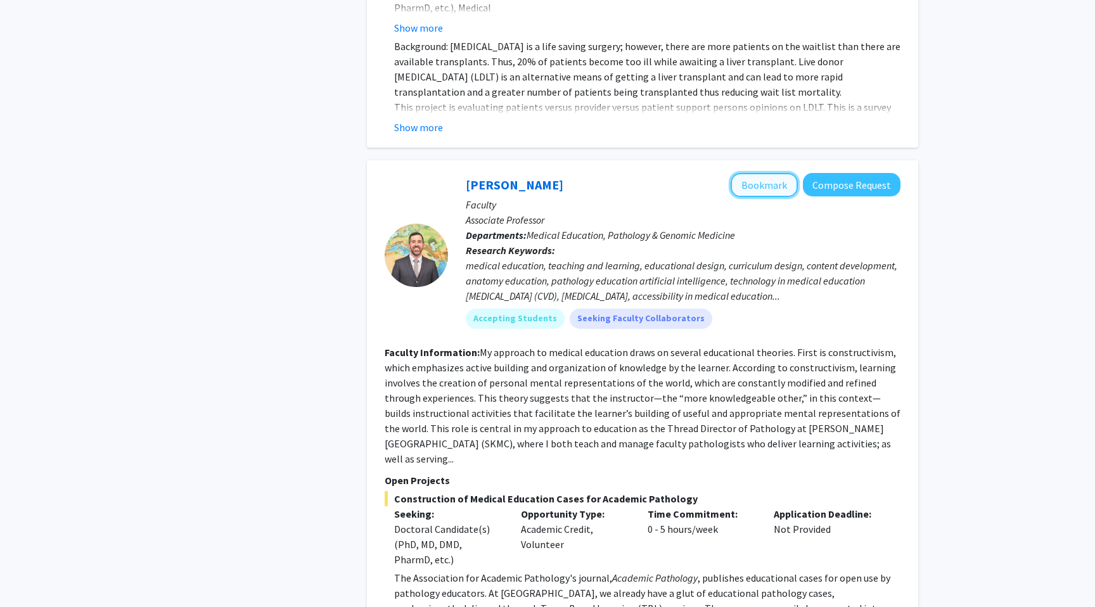
click at [776, 173] on button "Bookmark" at bounding box center [764, 185] width 67 height 24
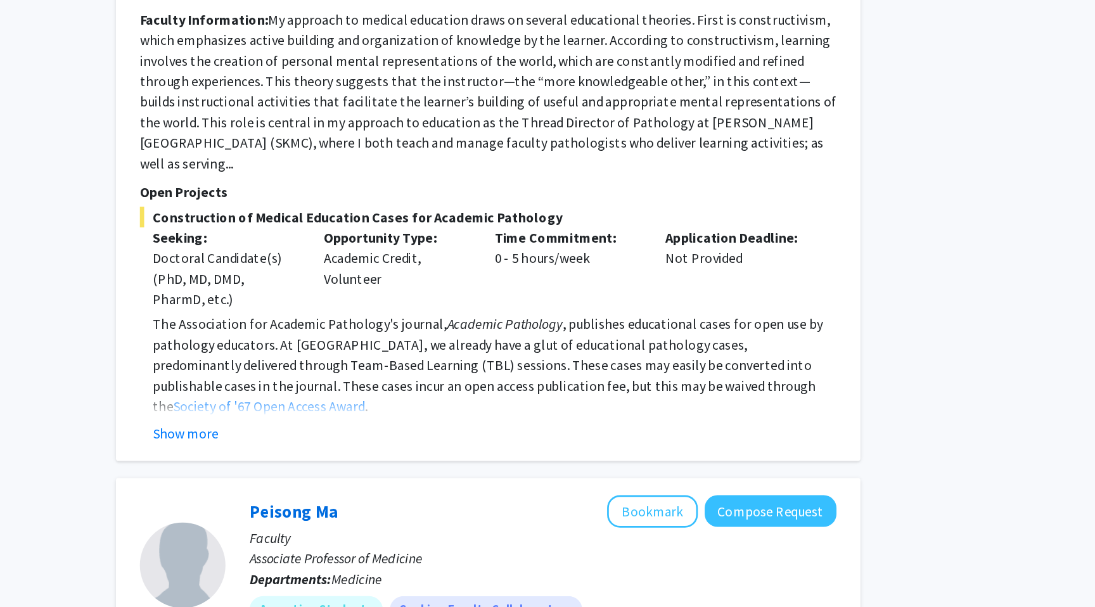
scroll to position [1169, 0]
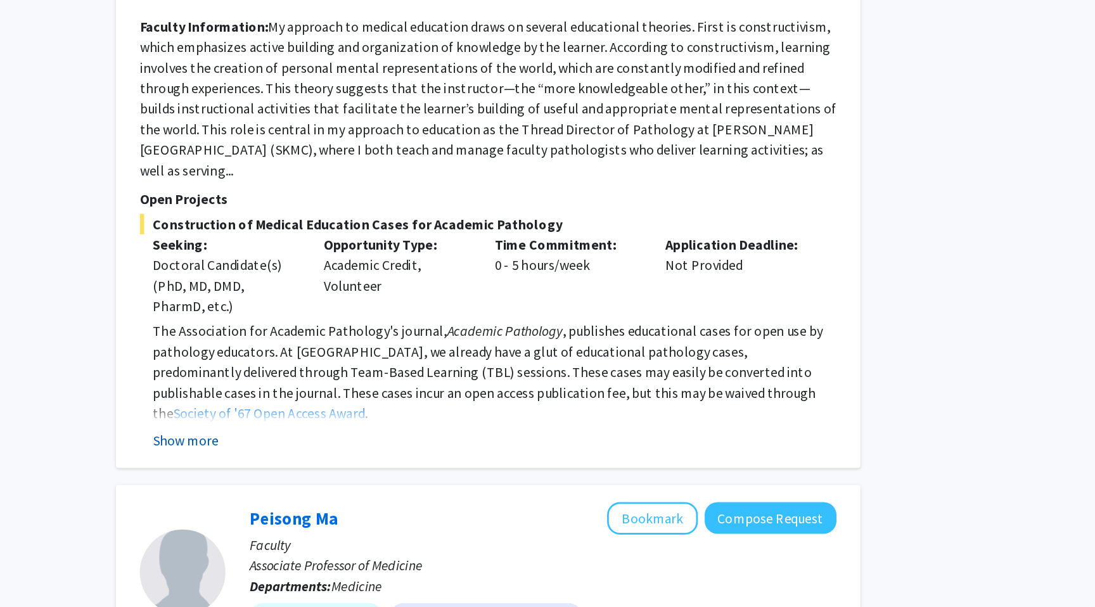
click at [423, 472] on button "Show more" at bounding box center [418, 479] width 49 height 15
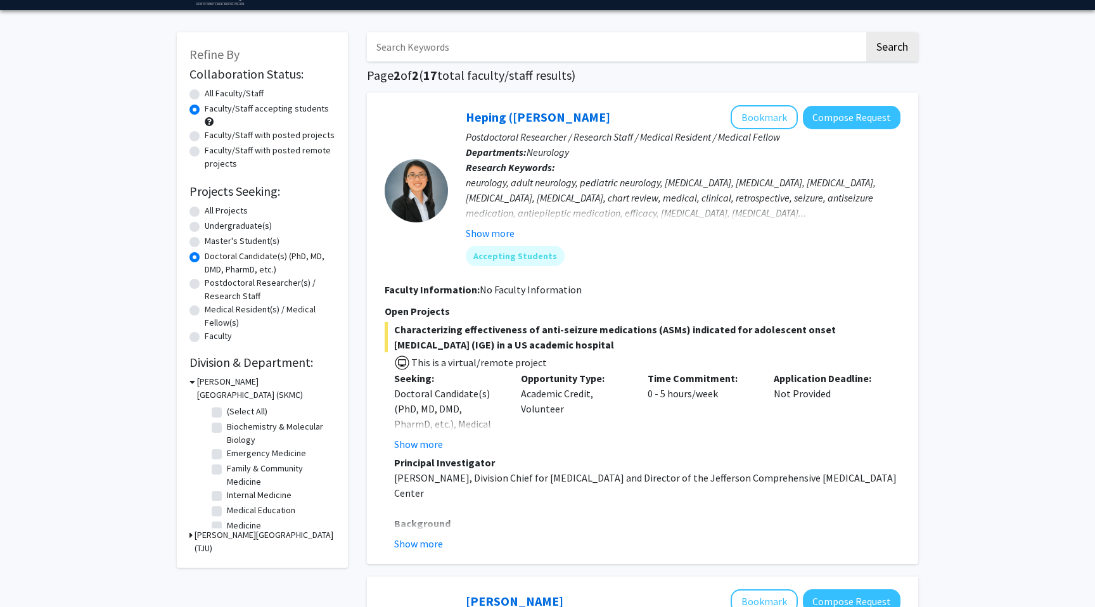
scroll to position [35, 0]
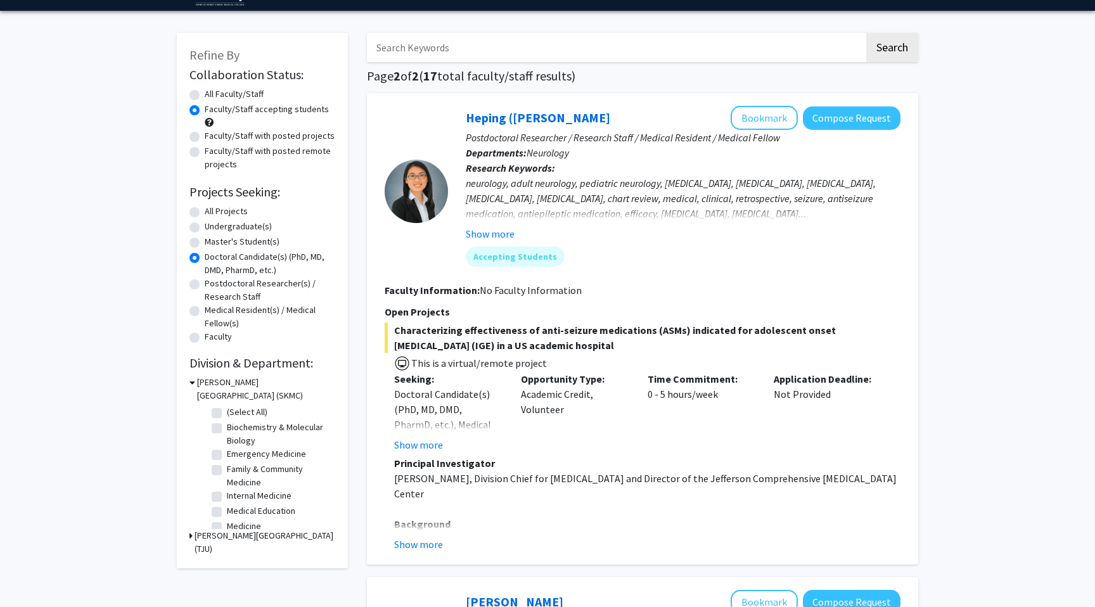
click at [205, 135] on label "Faculty/Staff with posted projects" at bounding box center [270, 135] width 130 height 13
click at [205, 135] on input "Faculty/Staff with posted projects" at bounding box center [209, 133] width 8 height 8
radio input "true"
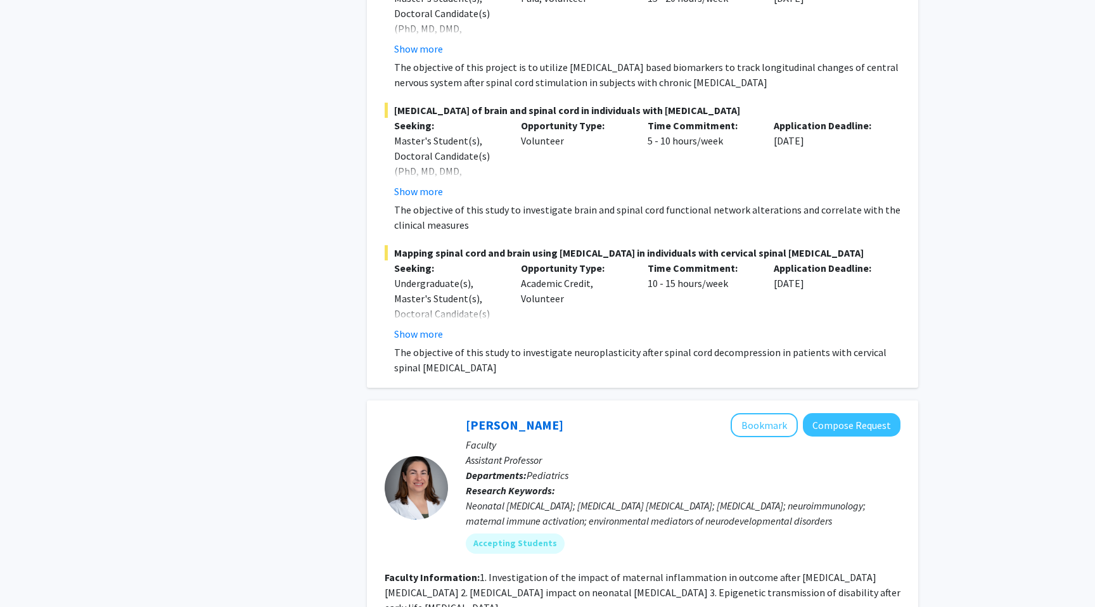
scroll to position [3212, 0]
